Goal: Information Seeking & Learning: Understand process/instructions

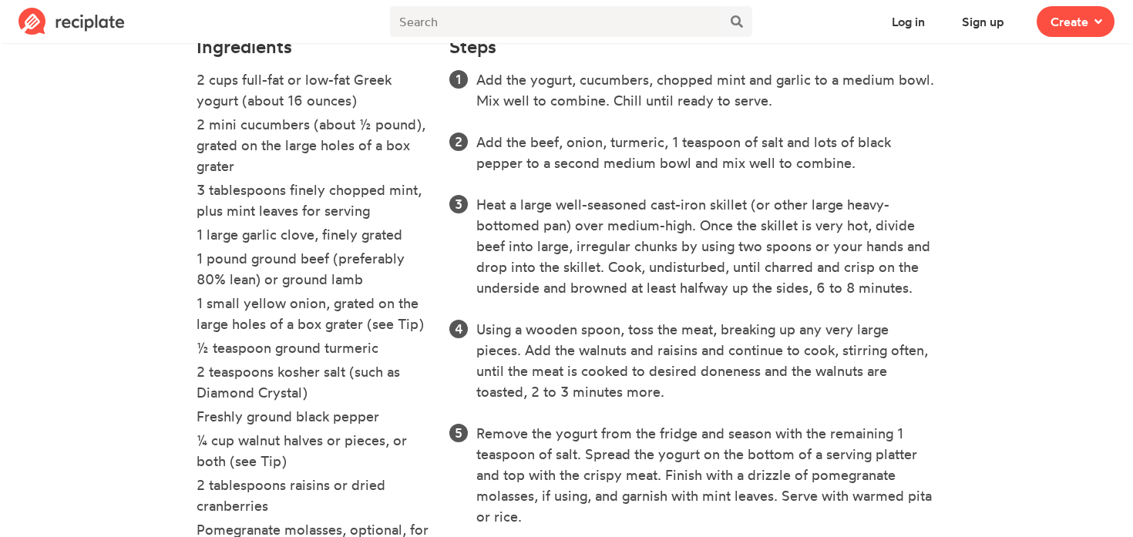
scroll to position [482, 0]
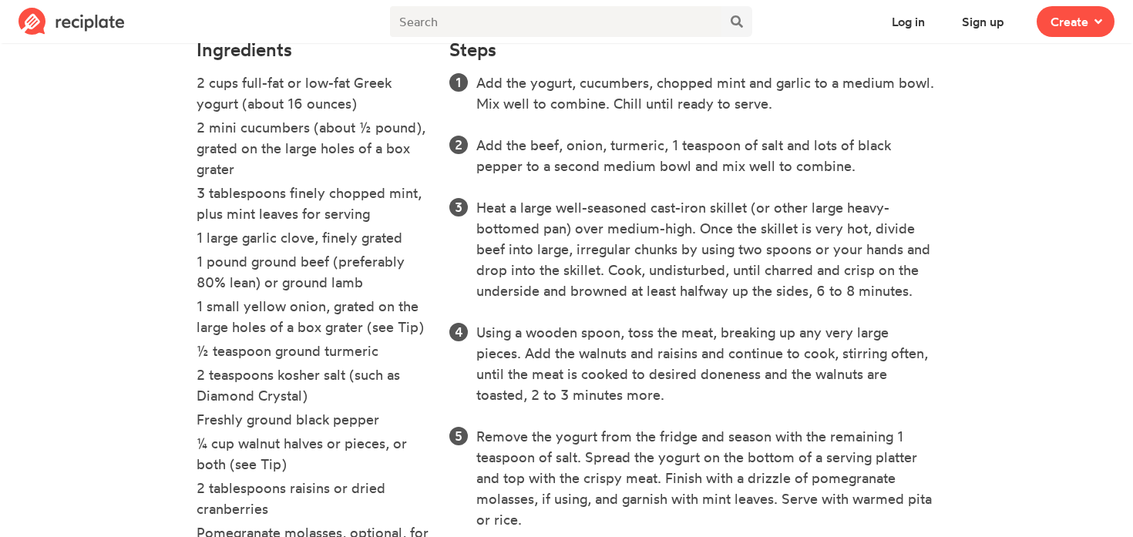
drag, startPoint x: 478, startPoint y: 85, endPoint x: 780, endPoint y: 100, distance: 302.6
click at [780, 100] on li "Add the yogurt, cucumbers, chopped mint and garlic to a medium bowl. Mix well t…" at bounding box center [706, 93] width 460 height 42
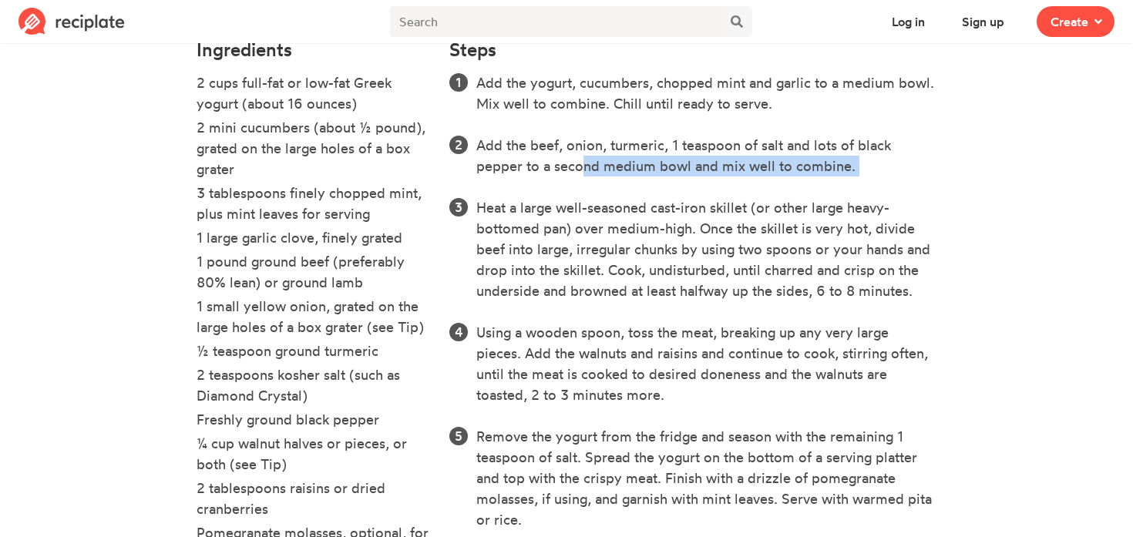
drag, startPoint x: 573, startPoint y: 166, endPoint x: 763, endPoint y: 179, distance: 190.9
click at [763, 179] on ol "Add the yogurt, cucumbers, chopped mint and garlic to a medium bowl. Mix well t…" at bounding box center [692, 342] width 487 height 541
click at [763, 178] on ol "Add the yogurt, cucumbers, chopped mint and garlic to a medium bowl. Mix well t…" at bounding box center [692, 342] width 487 height 541
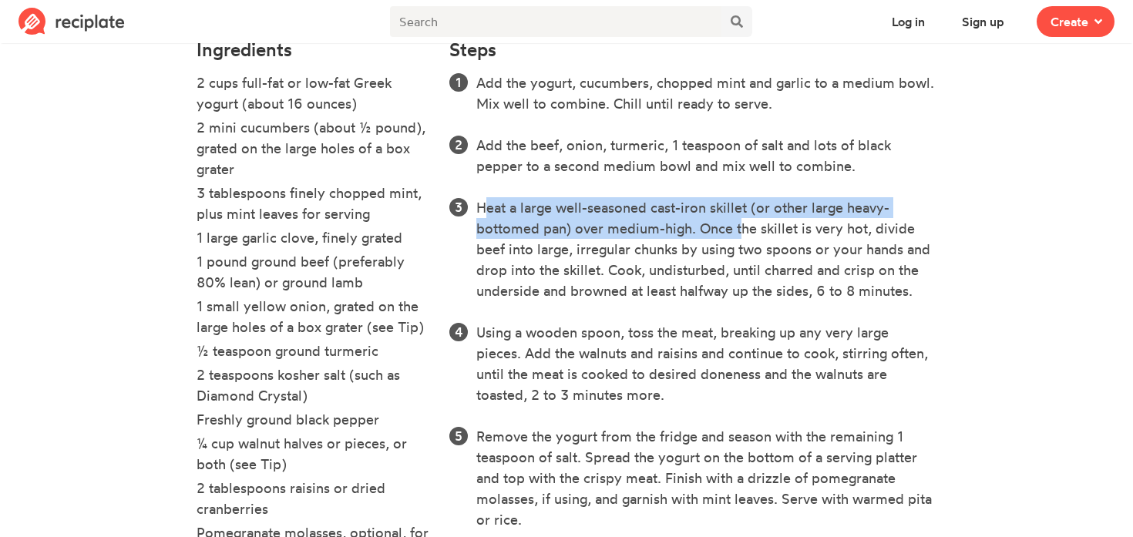
drag, startPoint x: 476, startPoint y: 202, endPoint x: 735, endPoint y: 234, distance: 261.8
click at [735, 234] on li "Heat a large well-seasoned cast-iron skillet (or other large heavy-bottomed pan…" at bounding box center [706, 249] width 460 height 104
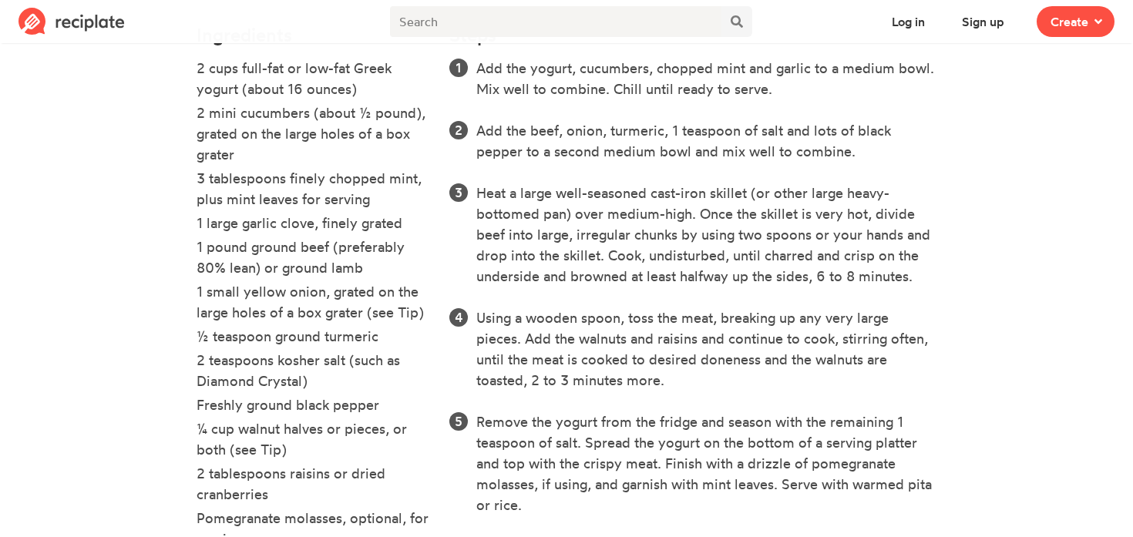
scroll to position [523, 0]
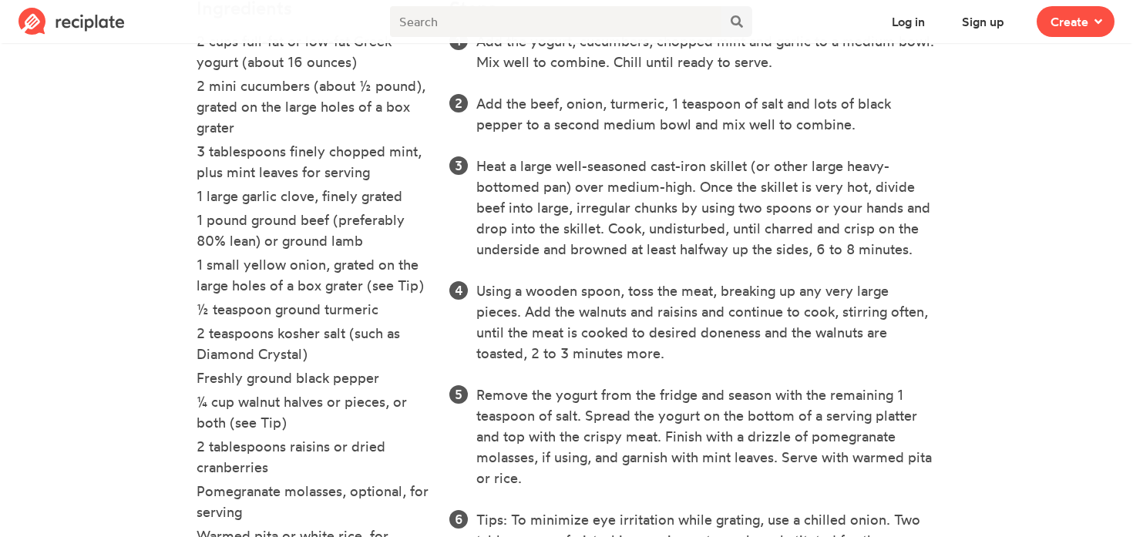
drag, startPoint x: 914, startPoint y: 253, endPoint x: 456, endPoint y: 168, distance: 466.5
click at [476, 168] on li "Heat a large well-seasoned cast-iron skillet (or other large heavy-bottomed pan…" at bounding box center [706, 208] width 460 height 104
copy li "Heat a large well-seasoned cast-iron skillet (or other large heavy-bottomed pan…"
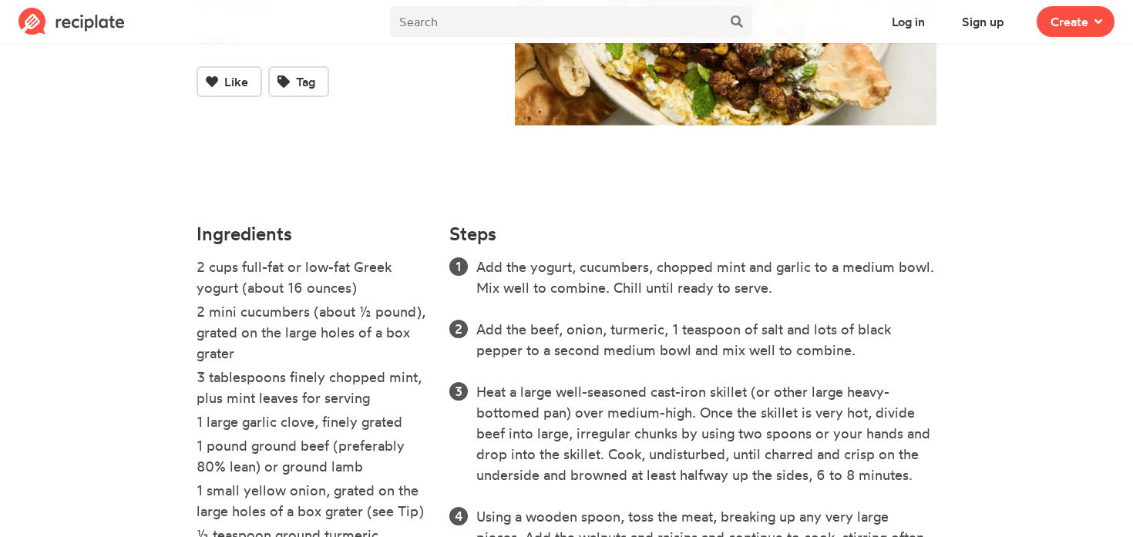
scroll to position [315, 0]
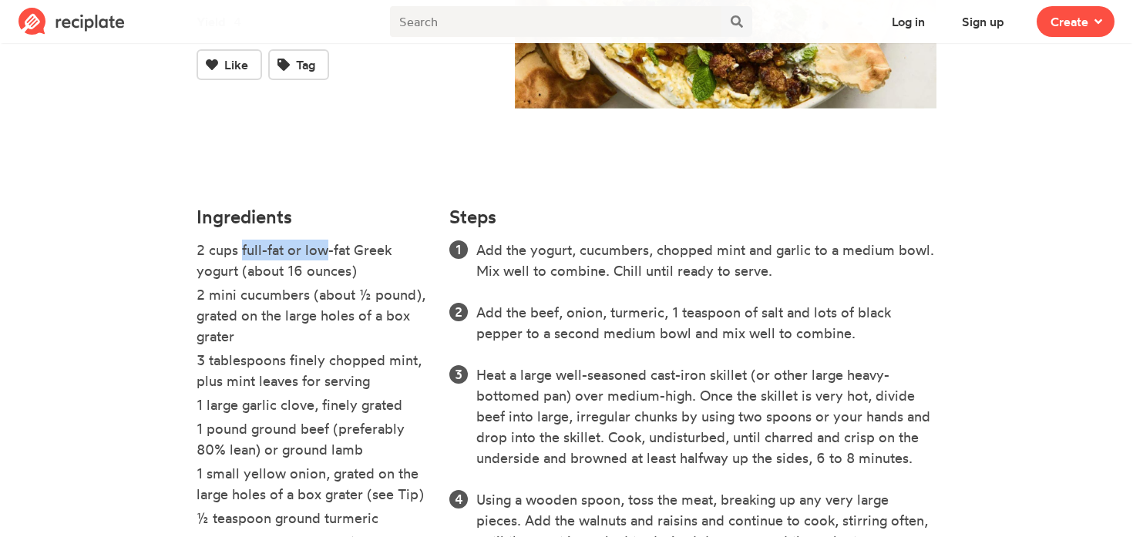
drag, startPoint x: 240, startPoint y: 249, endPoint x: 314, endPoint y: 249, distance: 74.0
click at [314, 249] on li "2 cups full-fat or low-fat Greek yogurt (about 16 ounces)" at bounding box center [314, 262] width 234 height 45
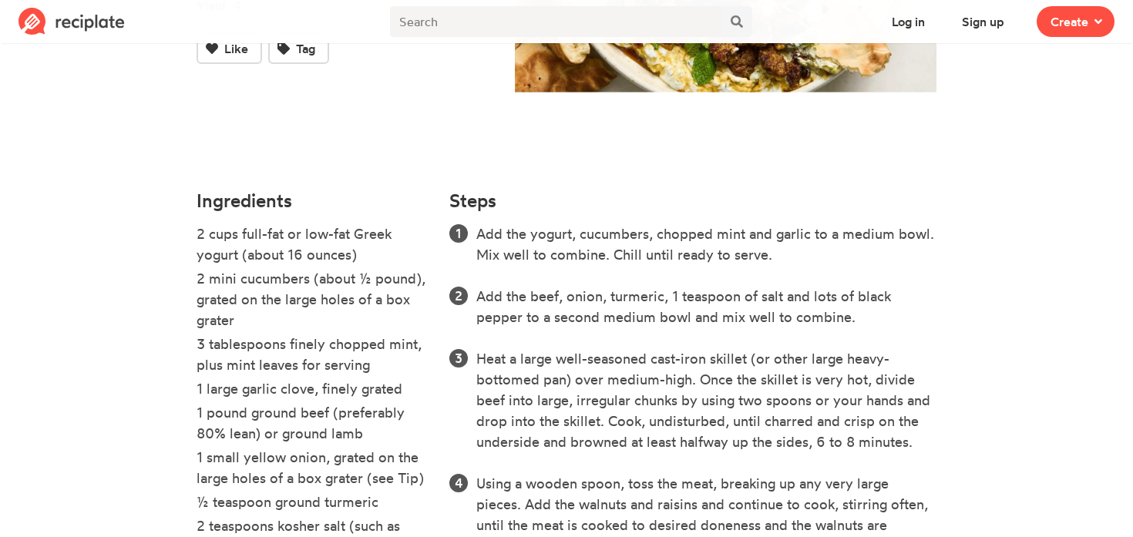
scroll to position [336, 0]
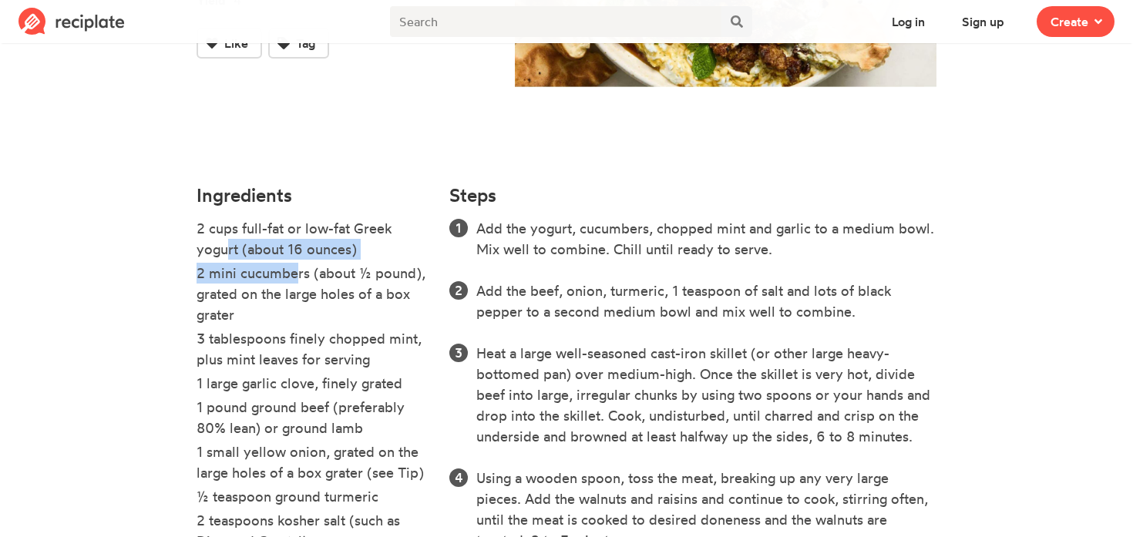
drag, startPoint x: 217, startPoint y: 259, endPoint x: 288, endPoint y: 265, distance: 71.2
click at [288, 265] on ul "2 cups full-fat or low-fat Greek yogurt (about 16 ounces) 2 mini cucumbers (abo…" at bounding box center [314, 493] width 234 height 550
click at [288, 265] on li "2 mini cucumbers (about ½ pound), grated on the large holes of a box grater" at bounding box center [314, 296] width 234 height 66
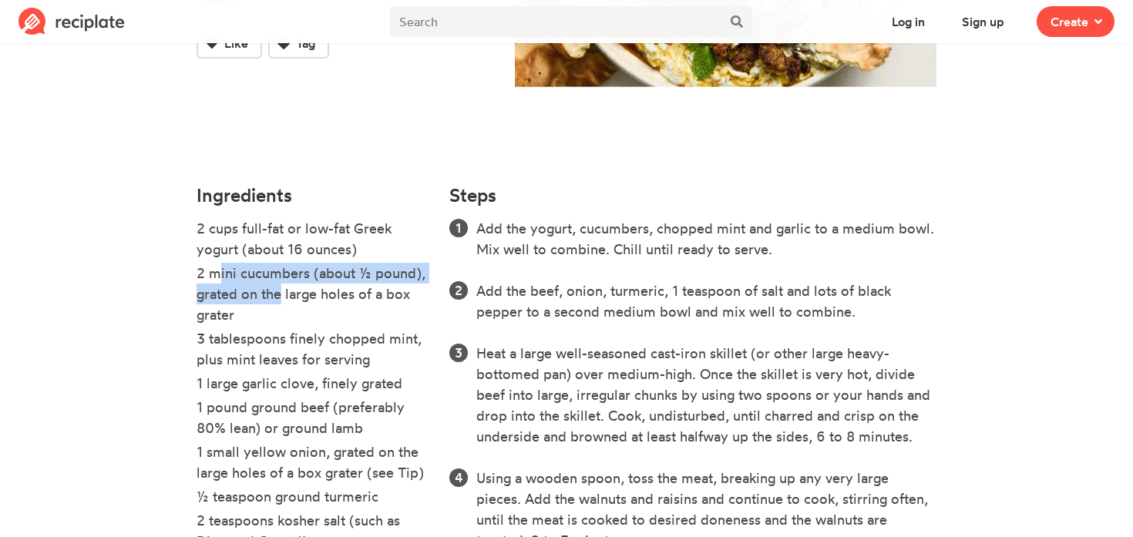
drag, startPoint x: 214, startPoint y: 275, endPoint x: 277, endPoint y: 302, distance: 68.0
click at [277, 302] on li "2 mini cucumbers (about ½ pound), grated on the large holes of a box grater" at bounding box center [314, 296] width 234 height 66
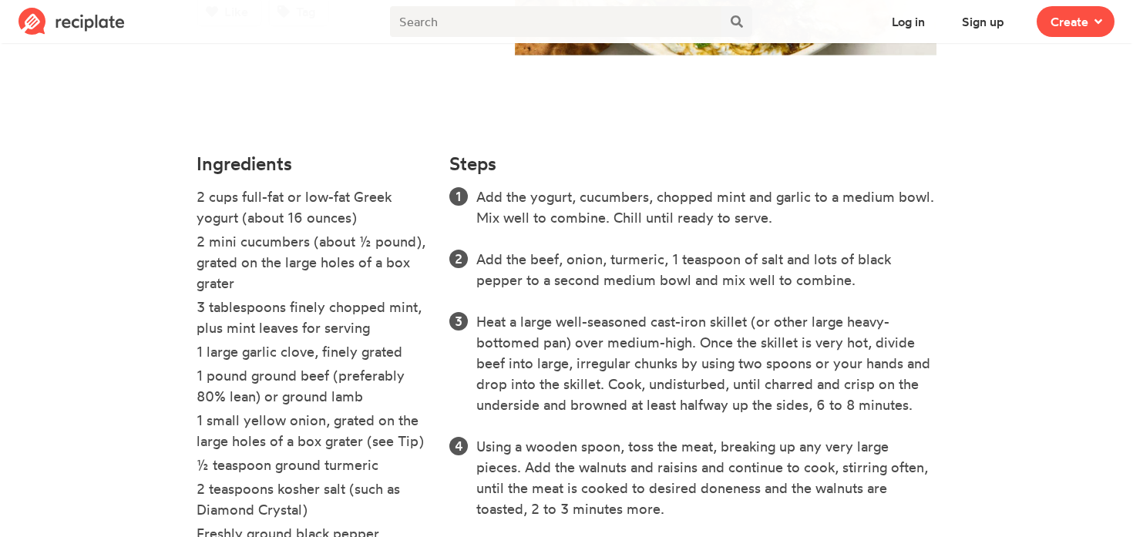
scroll to position [390, 0]
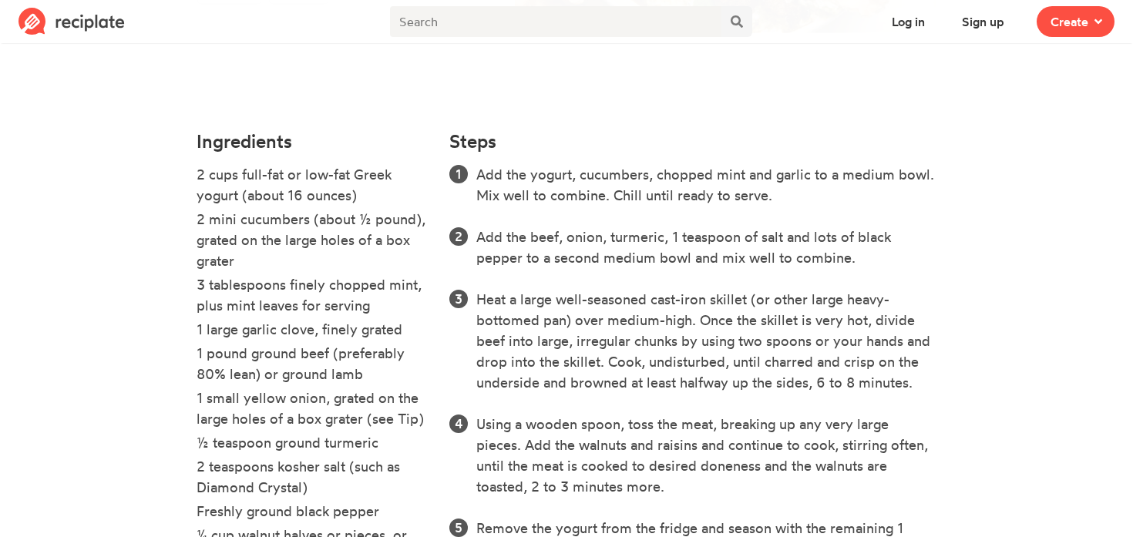
drag, startPoint x: 188, startPoint y: 281, endPoint x: 369, endPoint y: 302, distance: 182.4
click at [369, 302] on div "Ingredients 2 cups full-fat or low-fat Greek yogurt (about 16 ounces) 2 mini cu…" at bounding box center [313, 429] width 253 height 614
click at [369, 302] on li "3 tablespoons finely chopped mint, plus mint leaves for serving" at bounding box center [314, 296] width 234 height 45
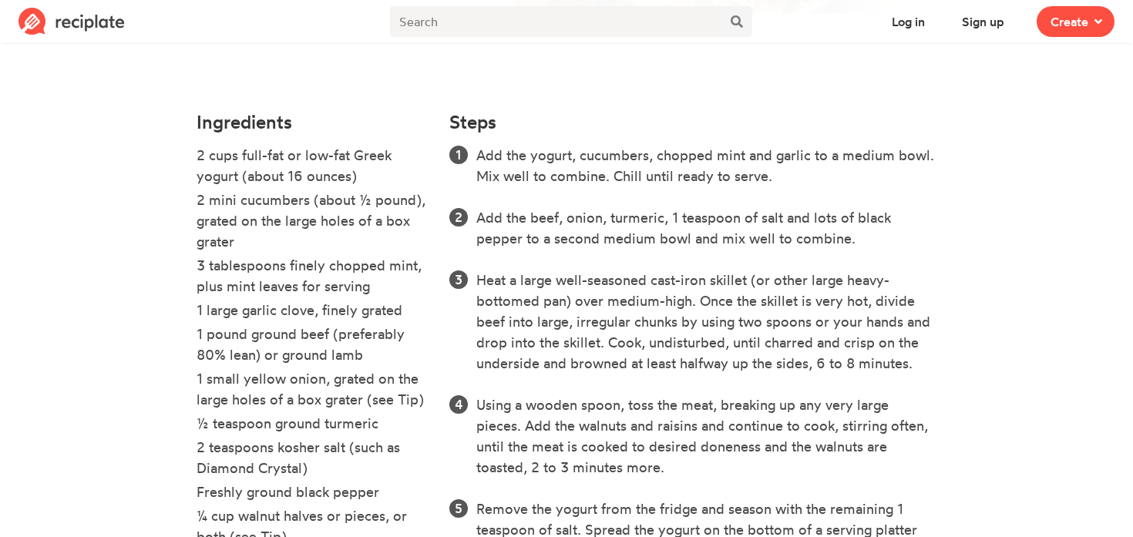
scroll to position [410, 0]
drag, startPoint x: 200, startPoint y: 307, endPoint x: 432, endPoint y: 312, distance: 232.1
click at [432, 312] on div "Ingredients 2 cups full-fat or low-fat Greek yogurt (about 16 ounces) 2 mini cu…" at bounding box center [313, 409] width 253 height 614
click at [363, 316] on li "1 large garlic clove, finely grated" at bounding box center [314, 311] width 234 height 24
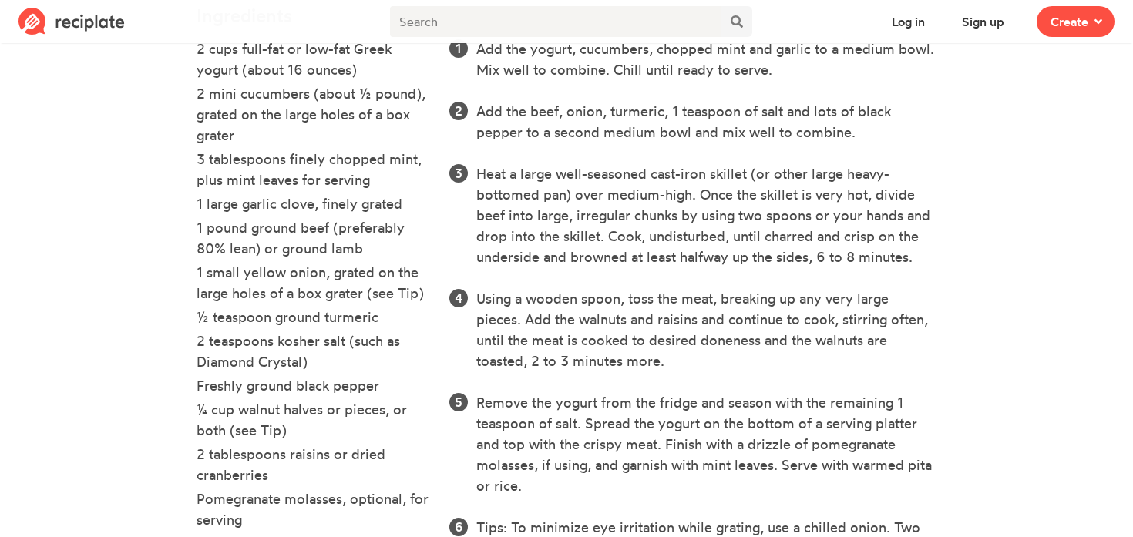
scroll to position [521, 0]
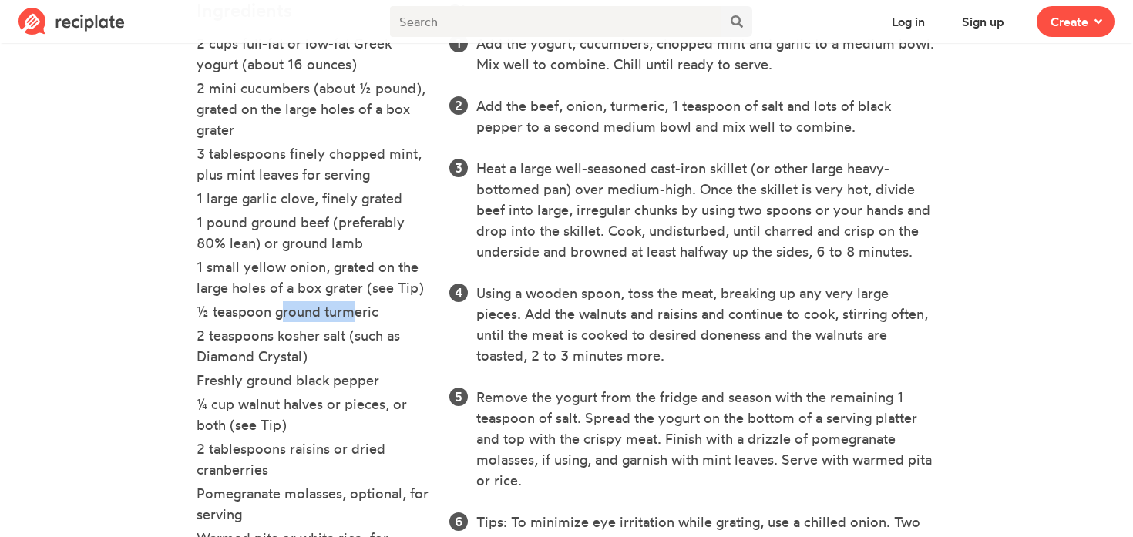
drag, startPoint x: 277, startPoint y: 308, endPoint x: 337, endPoint y: 314, distance: 60.4
click at [338, 312] on li "½ teaspoon ground turmeric" at bounding box center [314, 313] width 234 height 24
click at [389, 363] on li "2 teaspoons kosher salt (such as Diamond Crystal)" at bounding box center [314, 347] width 234 height 45
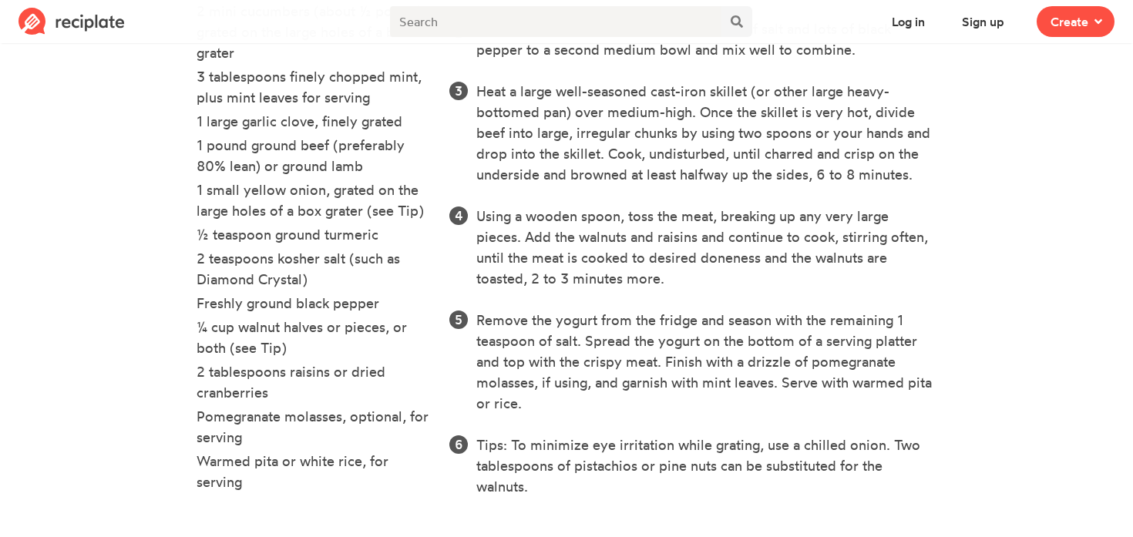
scroll to position [601, 0]
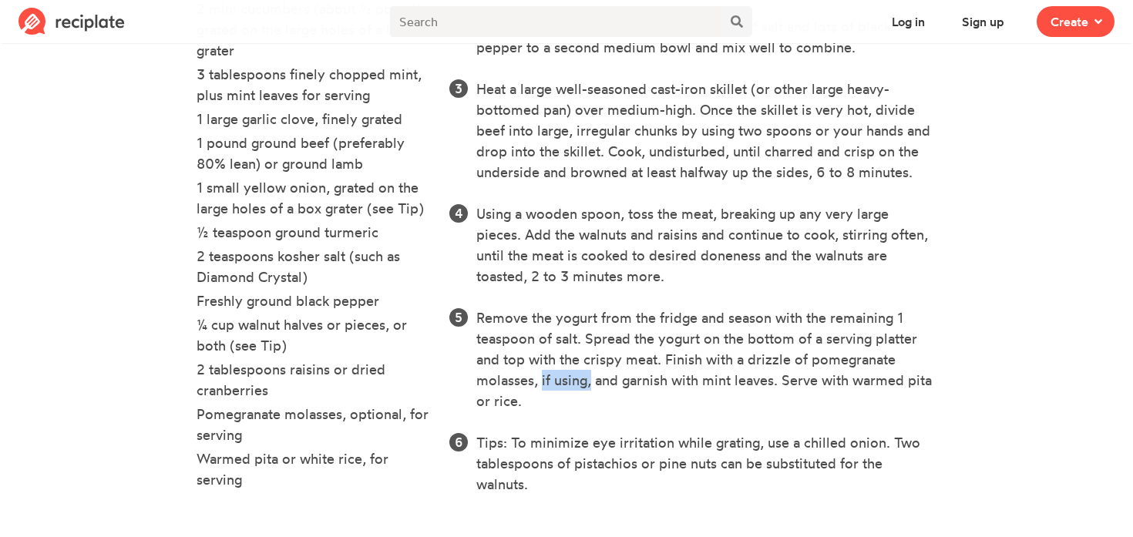
drag, startPoint x: 539, startPoint y: 376, endPoint x: 586, endPoint y: 379, distance: 47.1
click at [586, 379] on li "Remove the yogurt from the fridge and season with the remaining 1 teaspoon of s…" at bounding box center [706, 360] width 460 height 104
click at [537, 379] on li "Remove the yogurt from the fridge and season with the remaining 1 teaspoon of s…" at bounding box center [706, 360] width 460 height 104
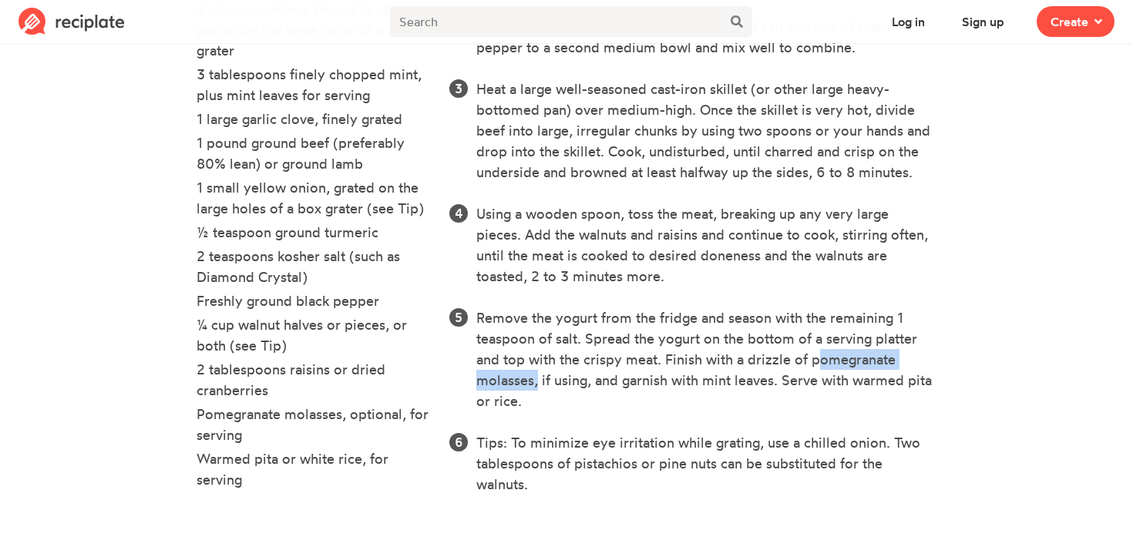
drag, startPoint x: 532, startPoint y: 380, endPoint x: 813, endPoint y: 363, distance: 281.9
click at [813, 363] on li "Remove the yogurt from the fridge and season with the remaining 1 teaspoon of s…" at bounding box center [706, 360] width 460 height 104
copy li "pomegranate molasses"
